Goal: Transaction & Acquisition: Subscribe to service/newsletter

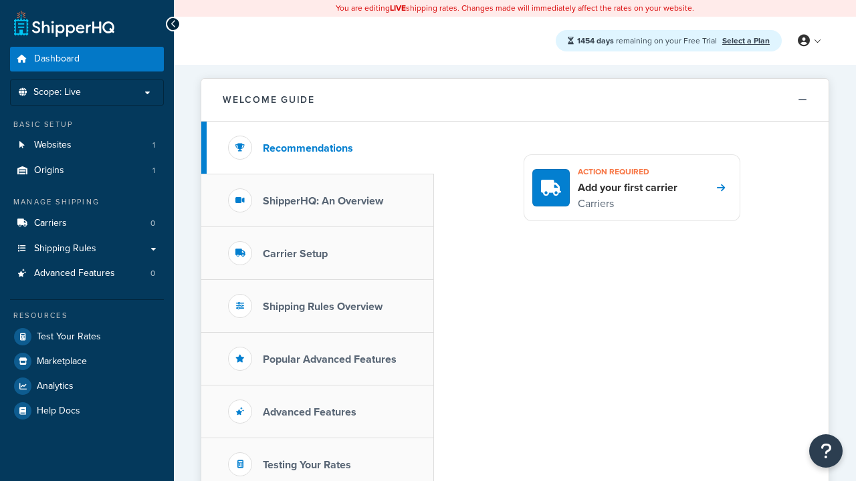
click at [745, 40] on link "Select a Plan" at bounding box center [745, 41] width 47 height 12
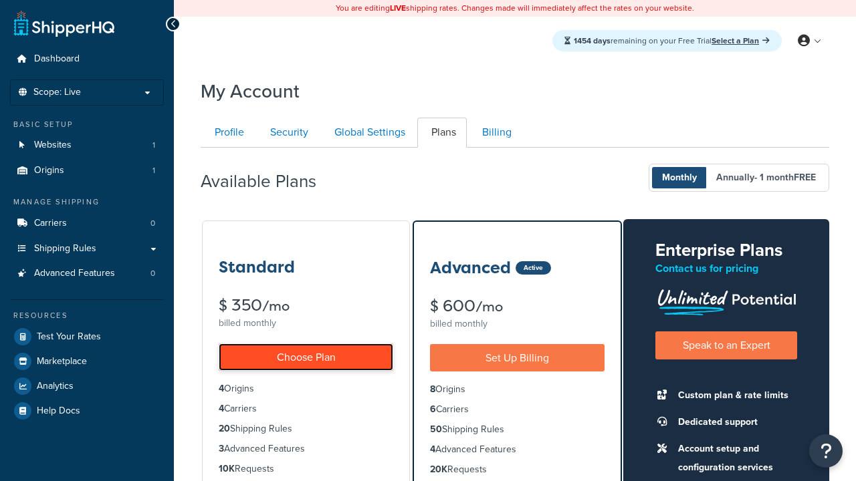
click at [306, 357] on link "Choose Plan" at bounding box center [306, 357] width 175 height 27
